Goal: Communication & Community: Share content

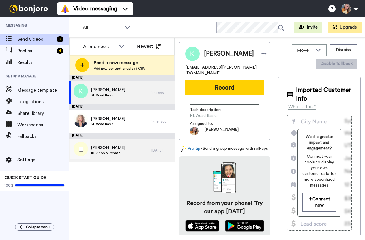
click at [130, 154] on div "[PERSON_NAME] 101 Shop purchase" at bounding box center [110, 150] width 82 height 23
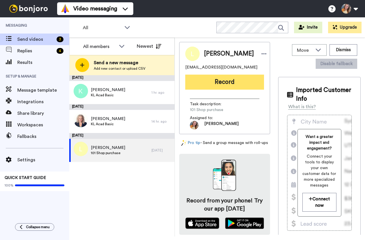
click at [224, 79] on button "Record" at bounding box center [224, 82] width 79 height 15
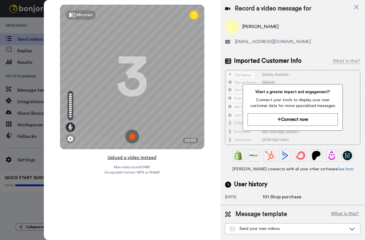
click at [137, 158] on button "Upload a video instead" at bounding box center [132, 158] width 52 height 8
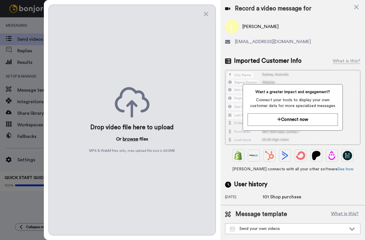
click at [131, 141] on div "Drop video file here to upload Or browse files MP4 & WebM files only, max uploa…" at bounding box center [133, 120] width 168 height 230
click at [131, 135] on button "browse" at bounding box center [131, 138] width 16 height 7
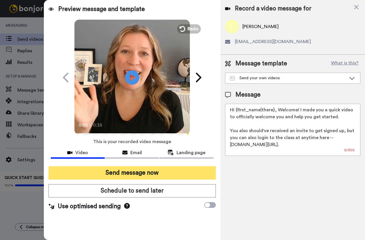
click at [142, 177] on button "Send message now" at bounding box center [133, 172] width 168 height 13
